Goal: Task Accomplishment & Management: Complete application form

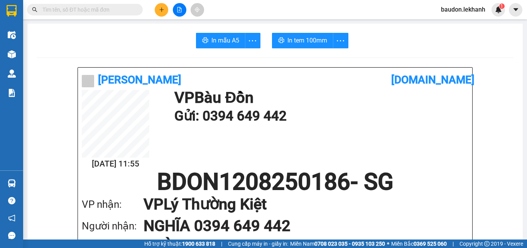
click at [159, 11] on icon "plus" at bounding box center [161, 9] width 5 height 5
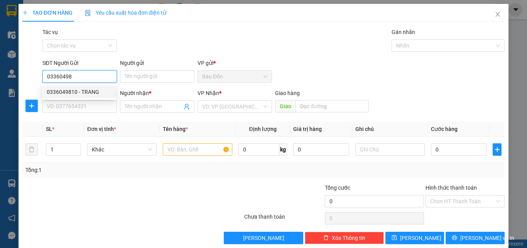
click at [86, 91] on div "0336049810 - TRANG" at bounding box center [79, 92] width 64 height 8
type input "0336049810"
type input "TRANG"
type input "0786370454"
type input "PHÚC"
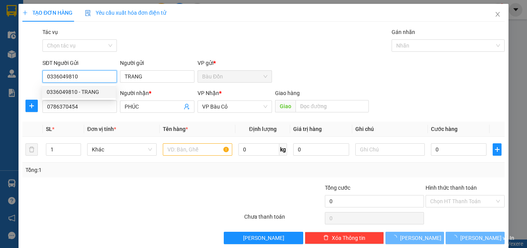
type input "30.000"
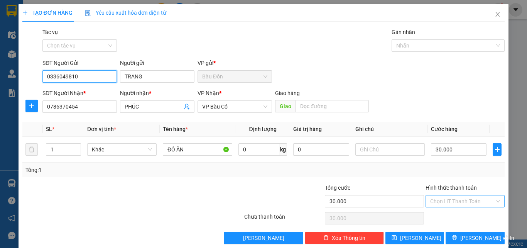
type input "0336049810"
click at [456, 204] on input "Hình thức thanh toán" at bounding box center [462, 201] width 64 height 12
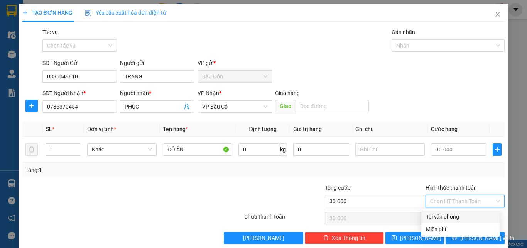
click at [162, 206] on div "Tổng cước 30.000 Hình thức thanh toán Chọn HT Thanh Toán" at bounding box center [264, 196] width 484 height 27
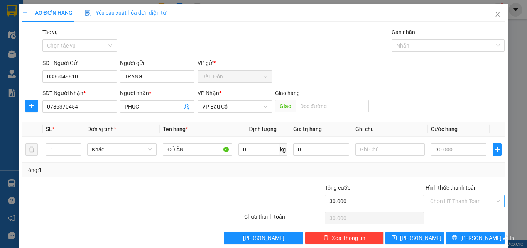
click at [435, 200] on input "Hình thức thanh toán" at bounding box center [462, 201] width 64 height 12
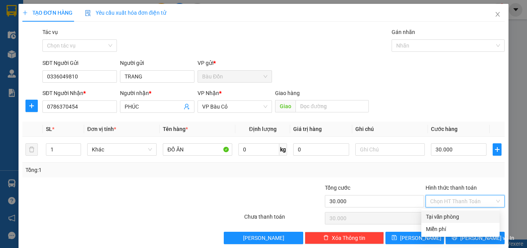
click at [442, 215] on div "Tại văn phòng" at bounding box center [460, 216] width 69 height 8
type input "0"
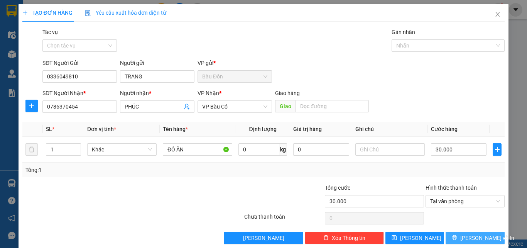
click at [477, 239] on span "[PERSON_NAME] và In" at bounding box center [487, 237] width 54 height 8
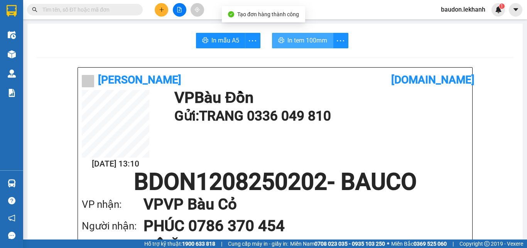
click at [297, 42] on span "In tem 100mm" at bounding box center [307, 40] width 40 height 10
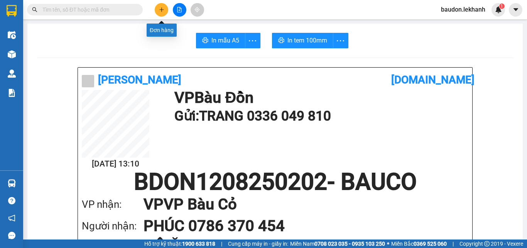
click at [159, 14] on button at bounding box center [162, 10] width 14 height 14
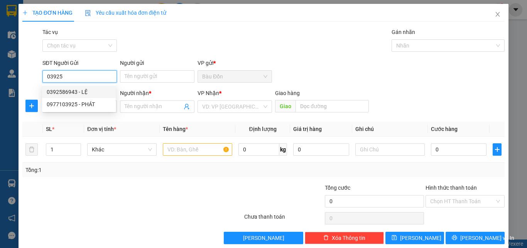
click at [81, 91] on div "0392586943 - LỆ" at bounding box center [79, 92] width 64 height 8
type input "0392586943"
type input "LỆ"
type input "0888011692"
type input "HƯNG"
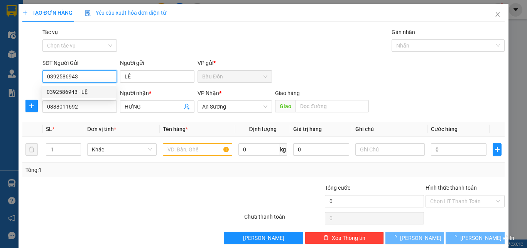
type input "40.000"
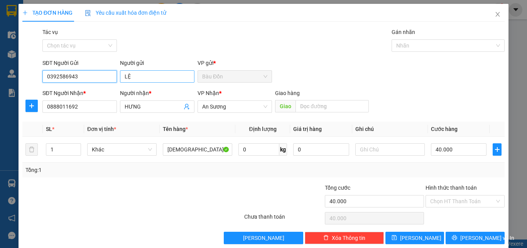
type input "0392586943"
click at [120, 75] on input "LỆ" at bounding box center [157, 76] width 74 height 12
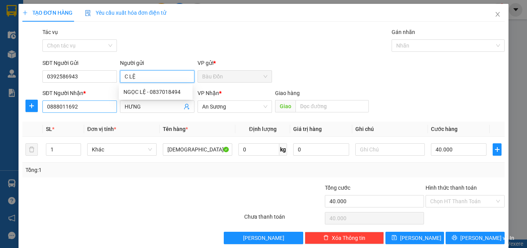
type input "C LỆ"
click at [85, 107] on input "0888011692" at bounding box center [79, 106] width 74 height 12
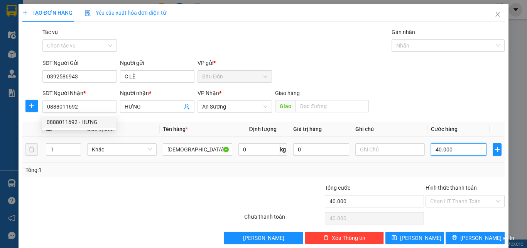
click at [434, 148] on input "40.000" at bounding box center [459, 149] width 56 height 12
type input "3"
type input "30"
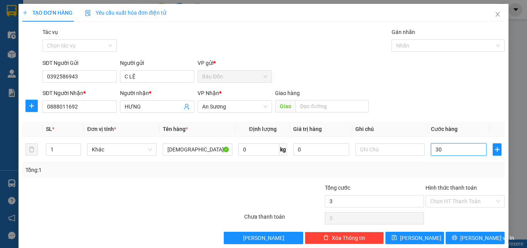
type input "30"
type input "300"
type input "3.000"
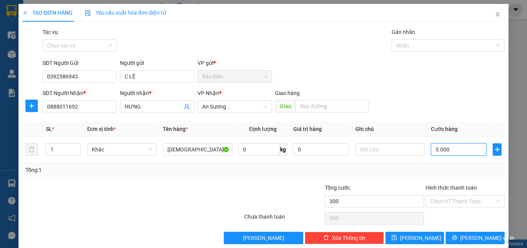
type input "3.000"
type input "30.000"
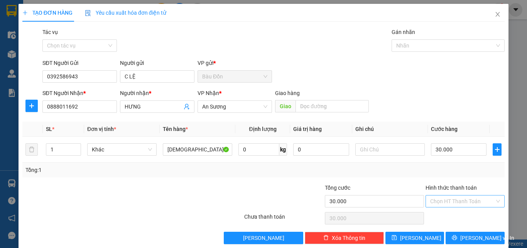
click at [446, 206] on input "Hình thức thanh toán" at bounding box center [462, 201] width 64 height 12
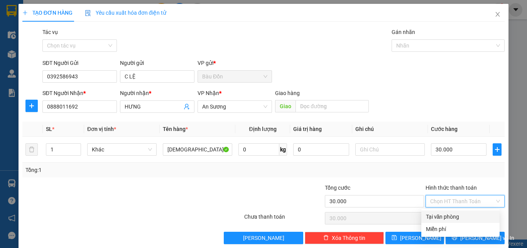
click at [453, 211] on div "Tại văn phòng" at bounding box center [460, 216] width 78 height 12
type input "0"
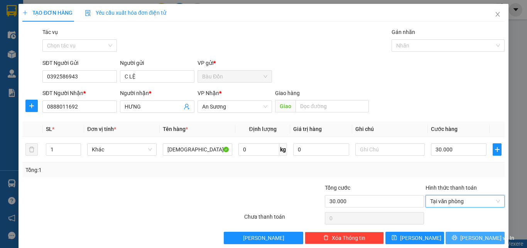
click at [471, 237] on span "[PERSON_NAME] và In" at bounding box center [487, 237] width 54 height 8
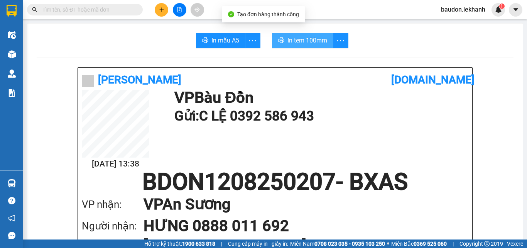
drag, startPoint x: 294, startPoint y: 40, endPoint x: 286, endPoint y: 43, distance: 9.0
click at [294, 39] on span "In tem 100mm" at bounding box center [307, 40] width 40 height 10
